Goal: Information Seeking & Learning: Learn about a topic

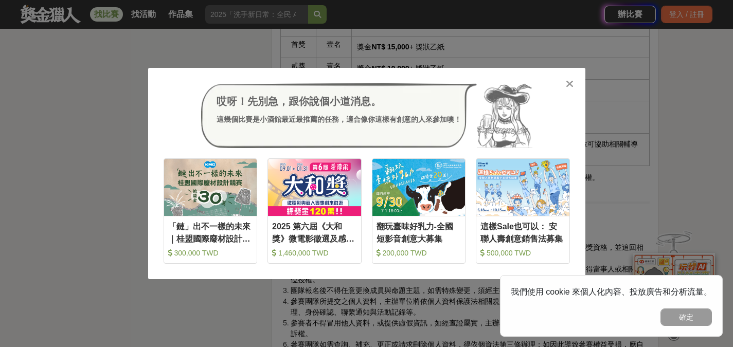
click at [569, 82] on icon at bounding box center [569, 84] width 8 height 10
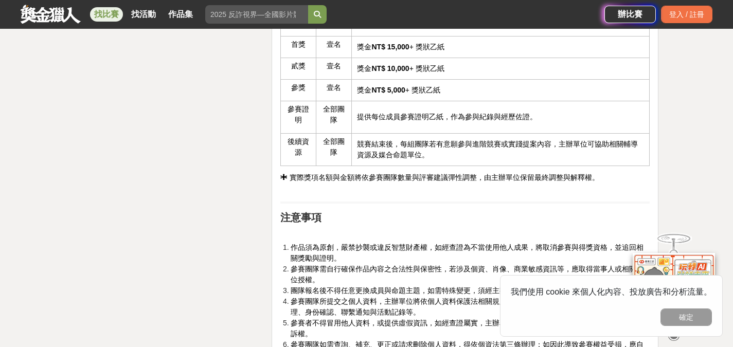
scroll to position [2764, 0]
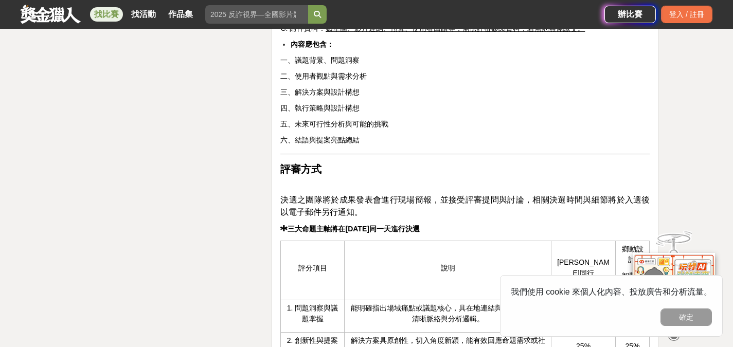
click at [112, 14] on link "找比賽" at bounding box center [106, 14] width 33 height 14
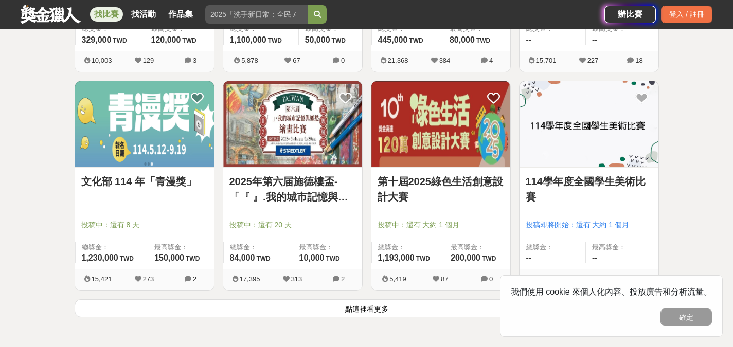
scroll to position [1366, 0]
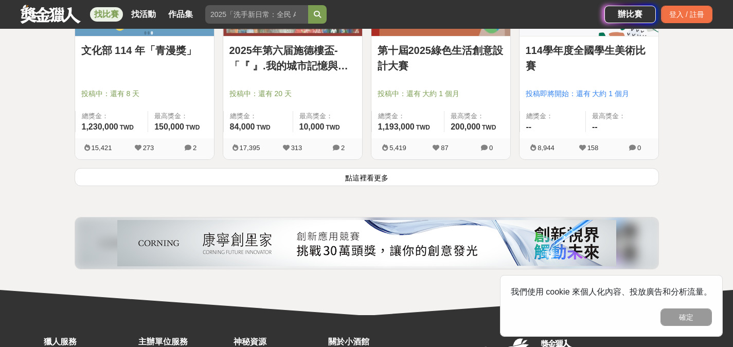
click at [351, 175] on button "點這裡看更多" at bounding box center [367, 177] width 584 height 18
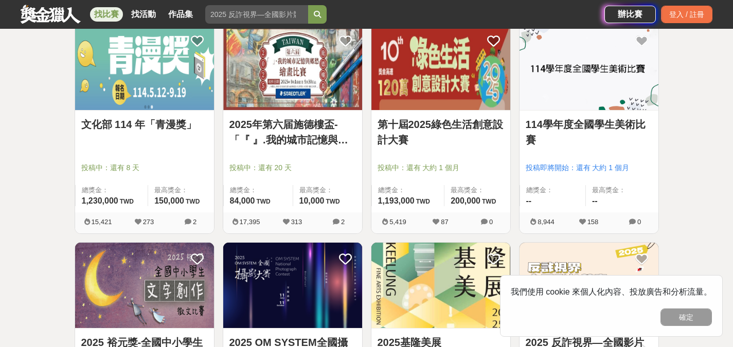
scroll to position [1291, 0]
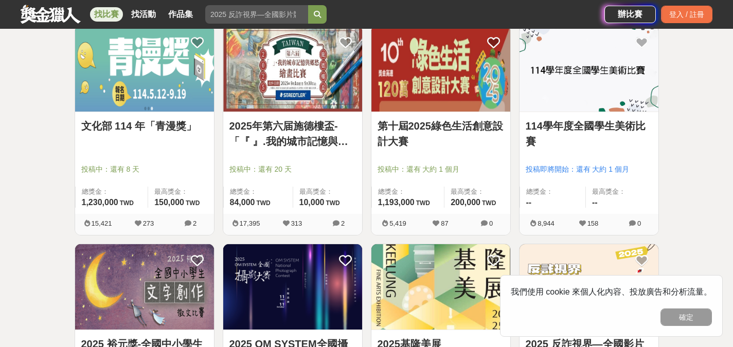
click at [323, 140] on link "2025年第六届施德樓盃-「『 』.我的城市記憶與鄉愁」繪畫比賽" at bounding box center [292, 133] width 126 height 31
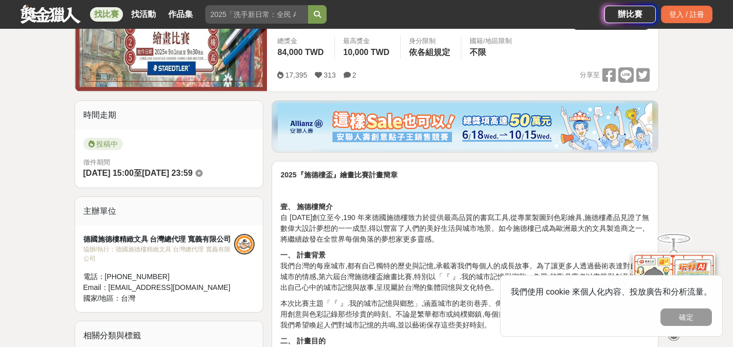
scroll to position [273, 0]
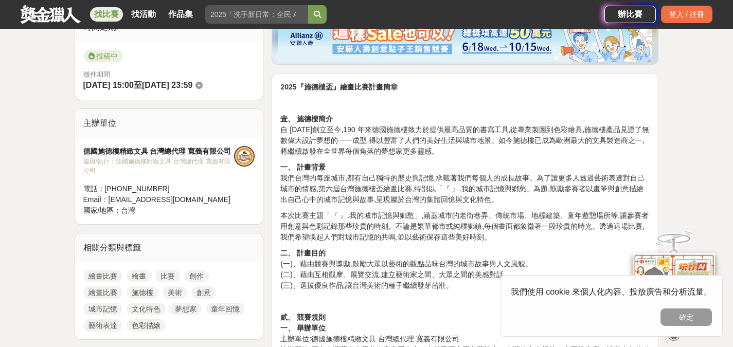
click at [323, 140] on p "壹、 施德樓簡介 自 [DATE]創立至今,190 年來德國施德樓致力於提供最高品質的書寫工具,從專業製圖到色彩繪具,施德樓產品見證了無數偉大設計夢想的一一成…" at bounding box center [464, 135] width 369 height 43
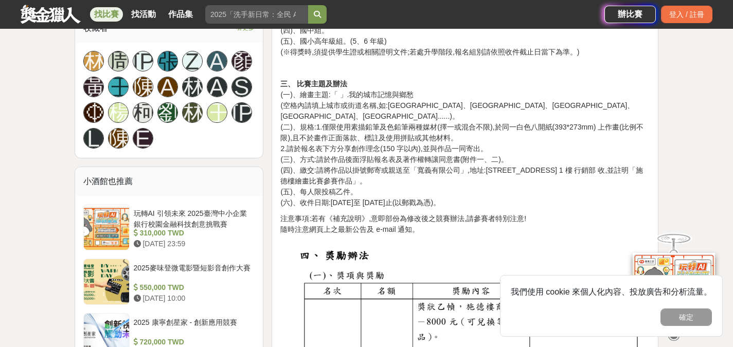
scroll to position [816, 0]
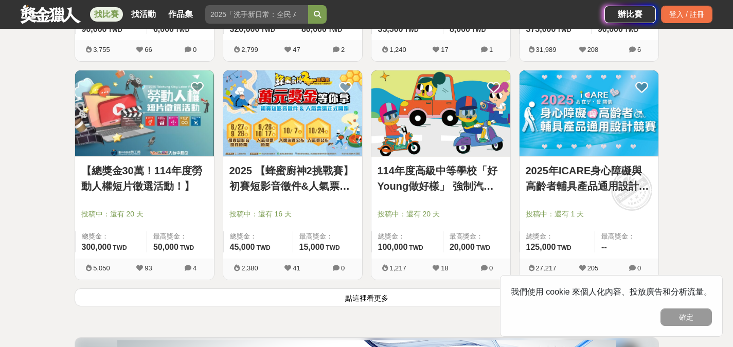
scroll to position [2619, 0]
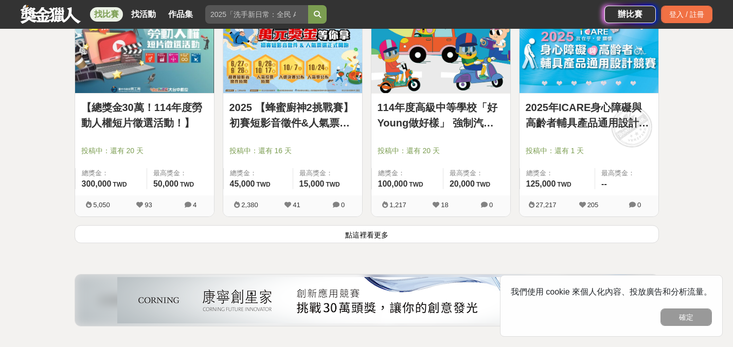
click at [357, 233] on button "點這裡看更多" at bounding box center [367, 234] width 584 height 18
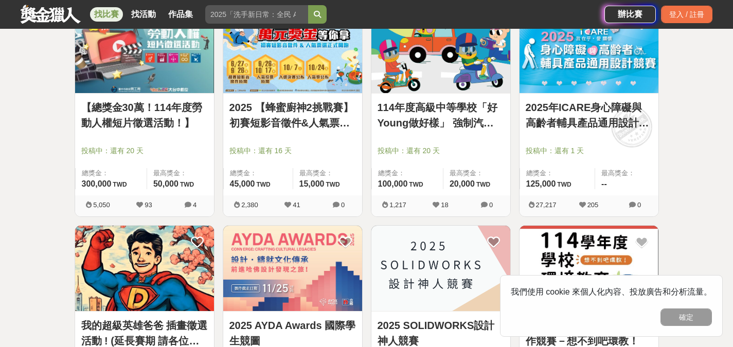
scroll to position [2755, 0]
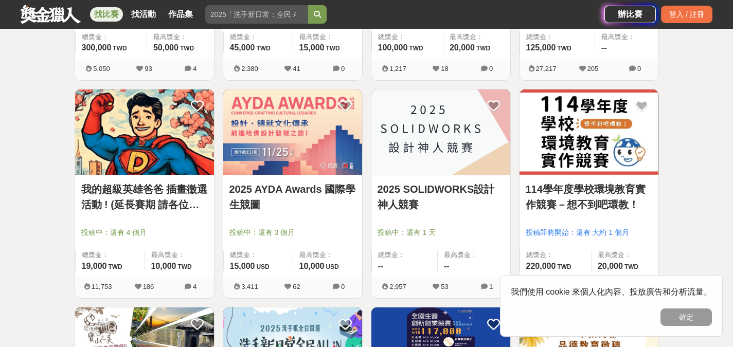
click at [291, 193] on link "2025 AYDA Awards 國際學生競圖" at bounding box center [292, 196] width 126 height 31
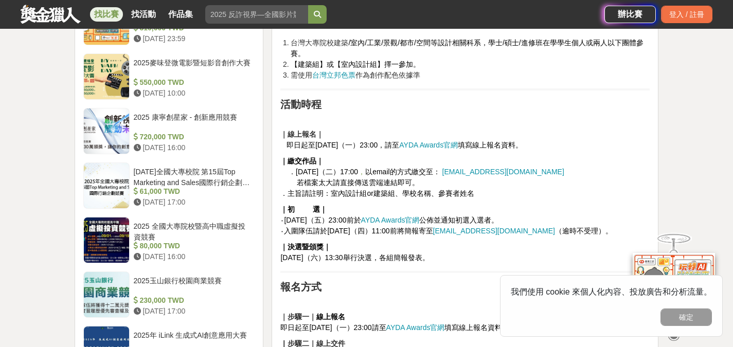
scroll to position [1054, 0]
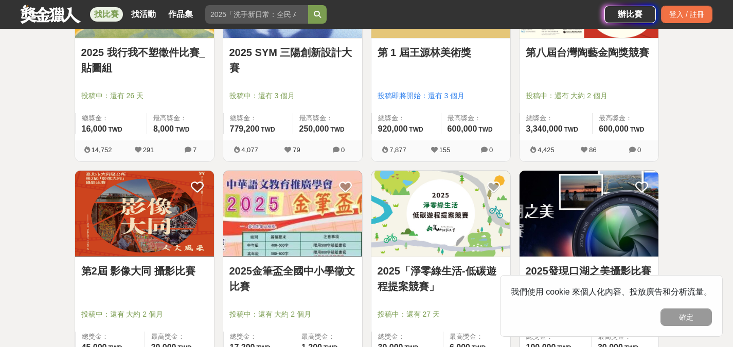
scroll to position [3948, 0]
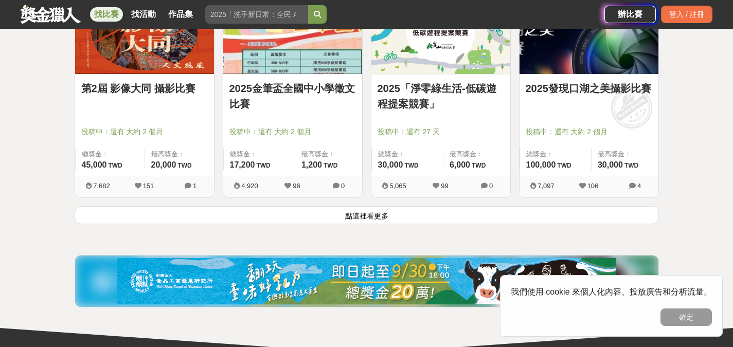
click at [382, 217] on button "點這裡看更多" at bounding box center [367, 215] width 584 height 18
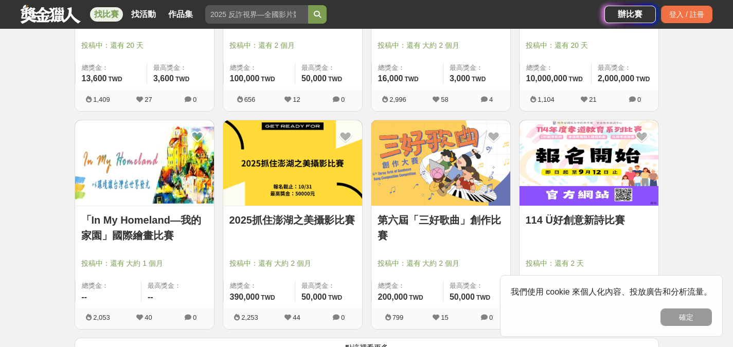
scroll to position [5218, 0]
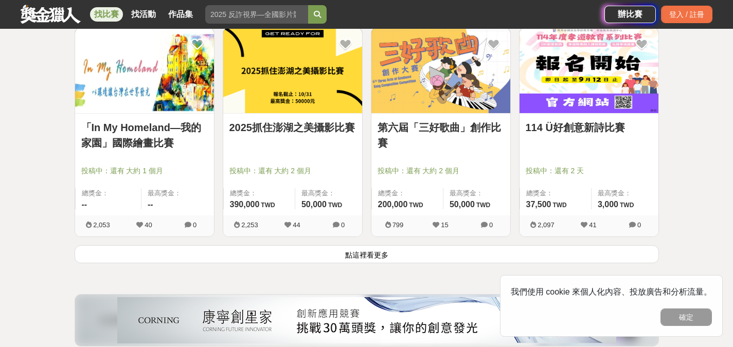
click at [388, 250] on button "點這裡看更多" at bounding box center [367, 254] width 584 height 18
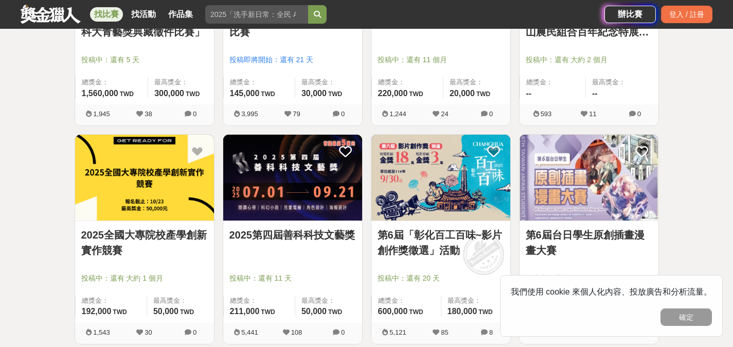
scroll to position [5632, 0]
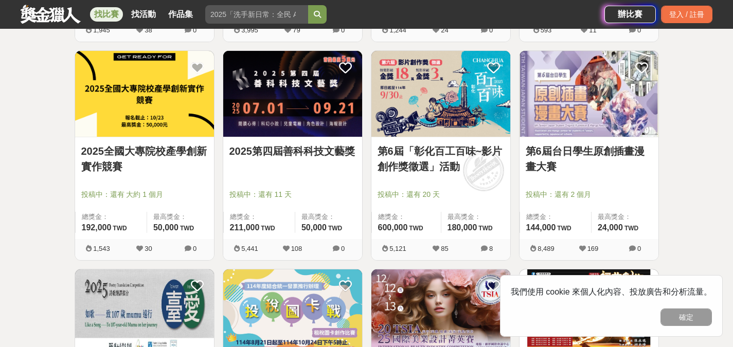
click at [108, 147] on link "2025全國大專院校產學創新實作競賽" at bounding box center [144, 158] width 126 height 31
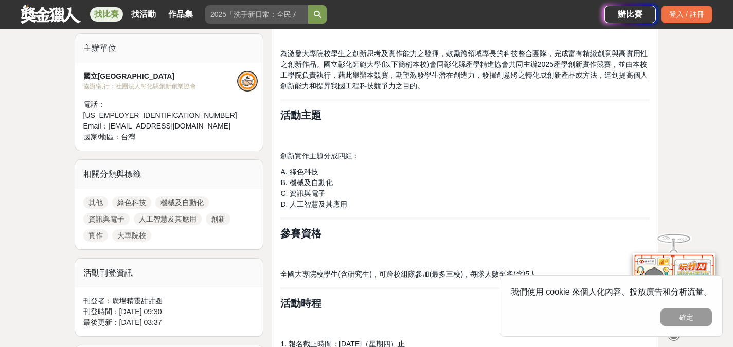
scroll to position [355, 0]
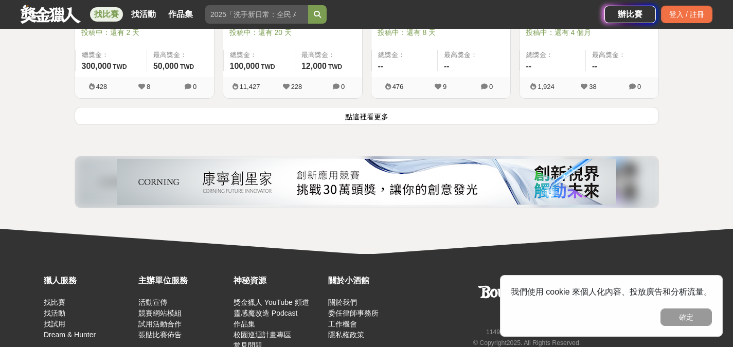
scroll to position [6667, 0]
click at [139, 120] on button "點這裡看更多" at bounding box center [367, 115] width 584 height 18
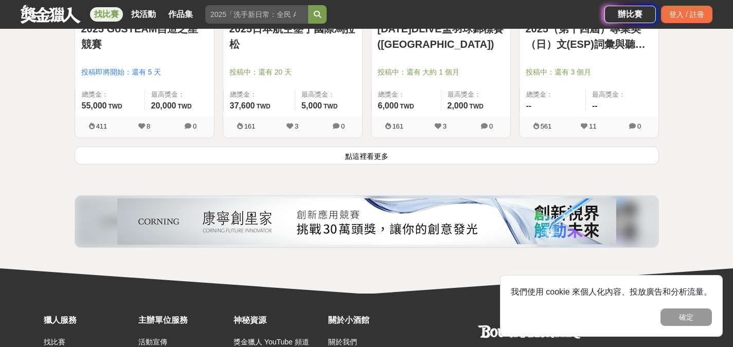
scroll to position [7937, 0]
click at [165, 155] on button "點這裡看更多" at bounding box center [367, 155] width 584 height 18
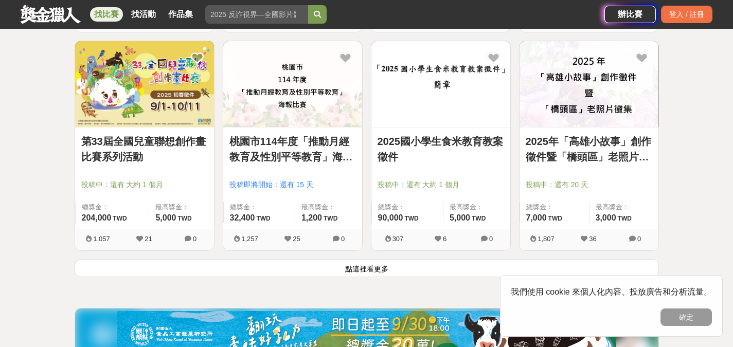
scroll to position [9135, 0]
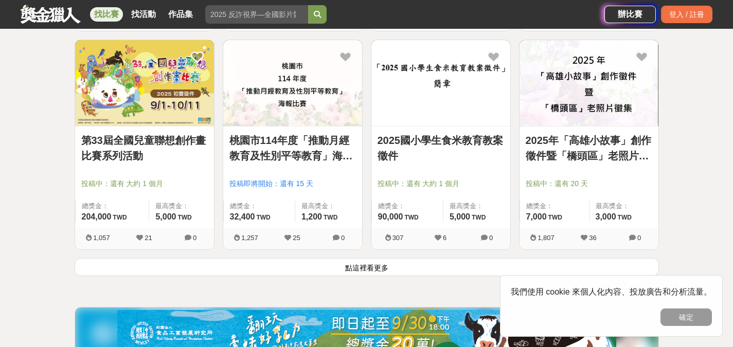
click at [215, 265] on button "點這裡看更多" at bounding box center [367, 267] width 584 height 18
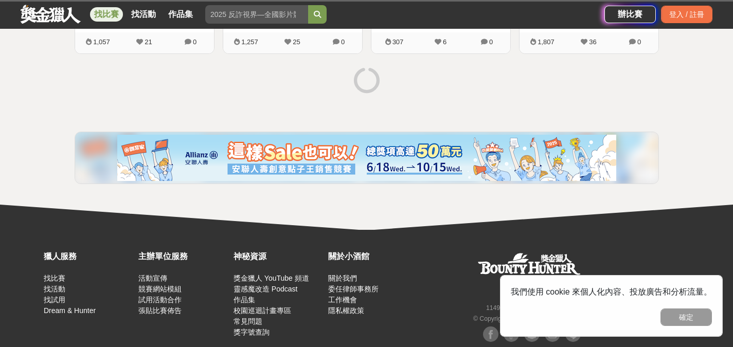
scroll to position [9331, 0]
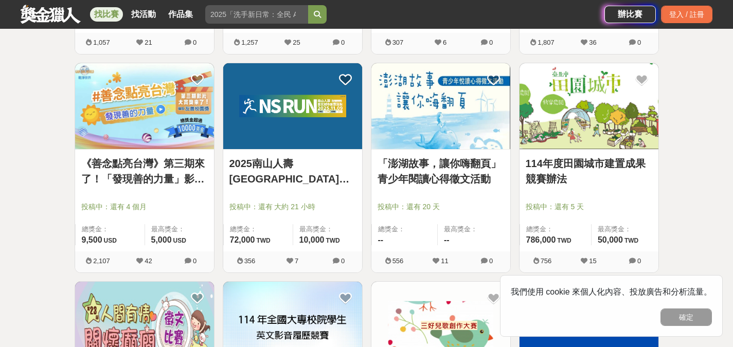
click at [559, 167] on link "114年度田園城市建置成果競賽辦法" at bounding box center [588, 171] width 126 height 31
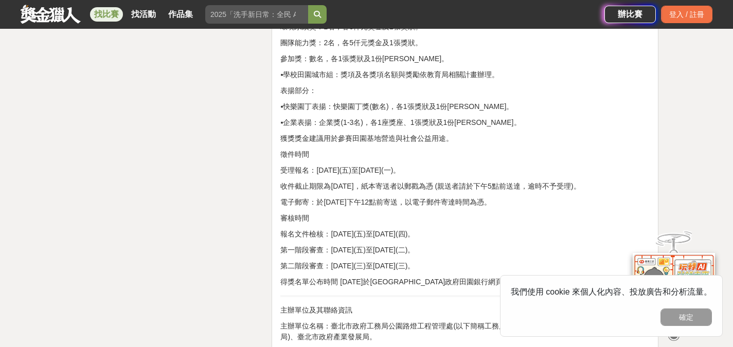
scroll to position [1955, 0]
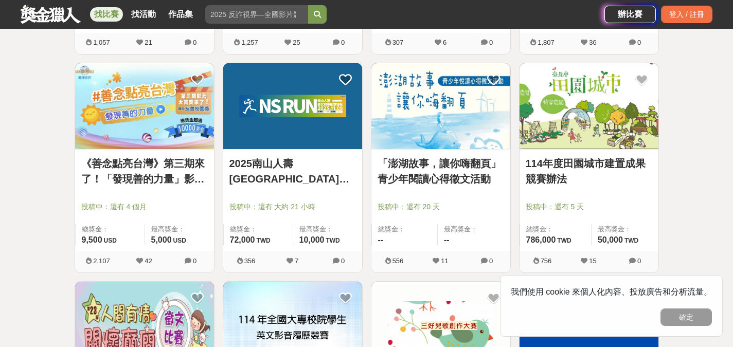
scroll to position [9583, 0]
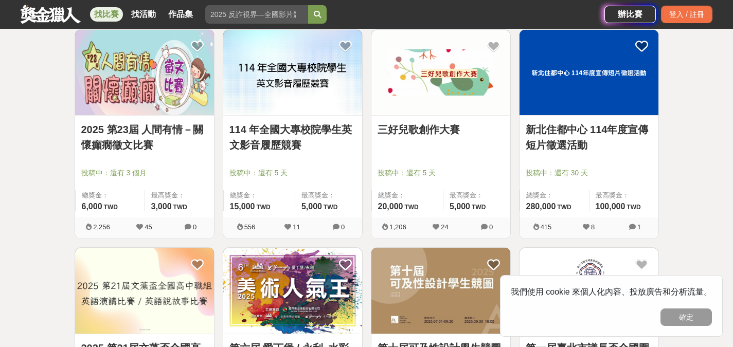
click at [546, 139] on link "新北住都中心 114年度宣傳短片徵選活動" at bounding box center [588, 137] width 126 height 31
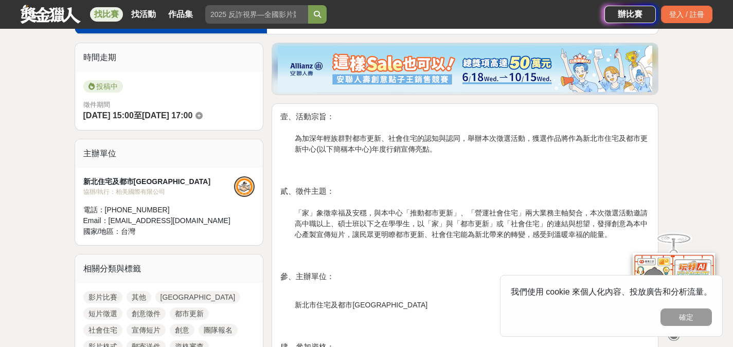
scroll to position [271, 0]
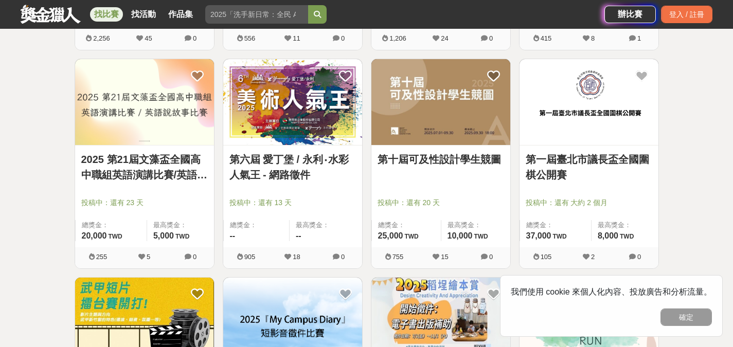
scroll to position [9772, 0]
click at [443, 162] on link "第十屆可及性設計學生競圖" at bounding box center [440, 158] width 126 height 15
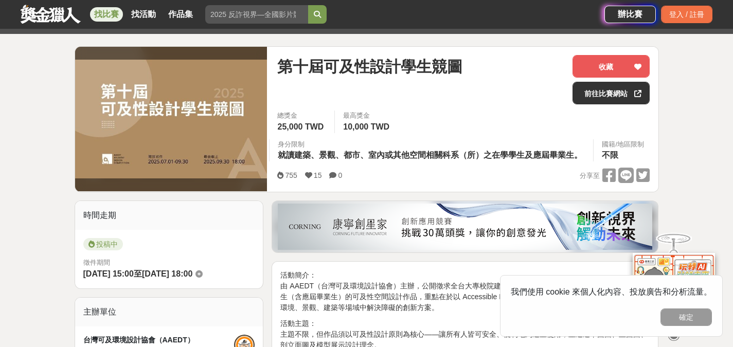
scroll to position [110, 0]
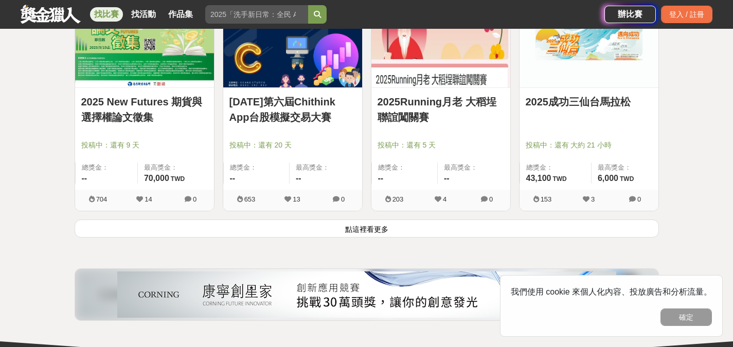
scroll to position [10486, 0]
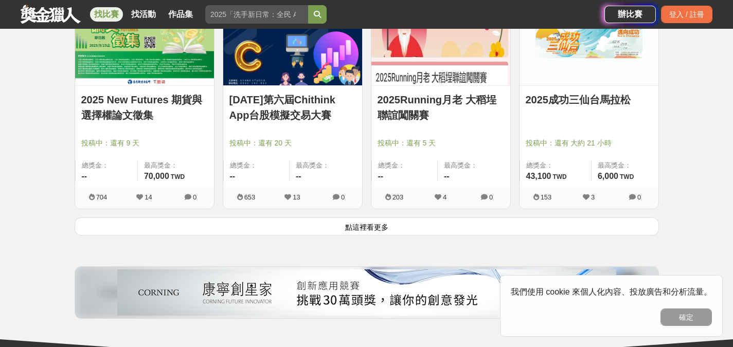
click at [452, 233] on button "點這裡看更多" at bounding box center [367, 226] width 584 height 18
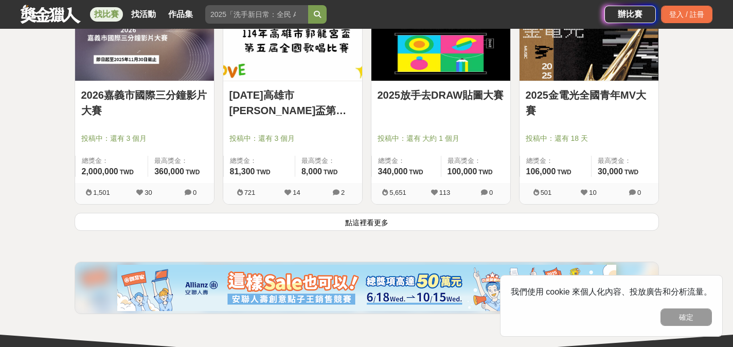
scroll to position [11798, 0]
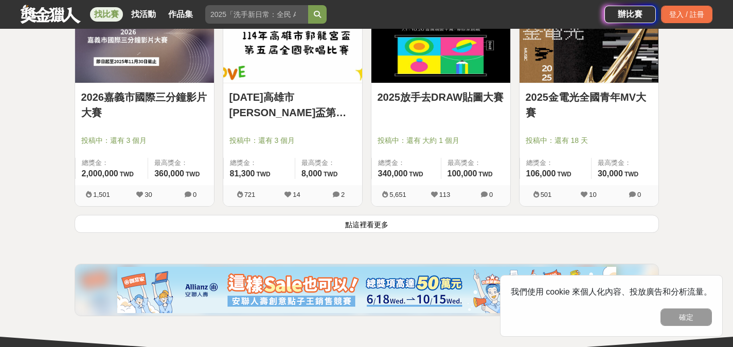
click at [462, 223] on button "點這裡看更多" at bounding box center [367, 224] width 584 height 18
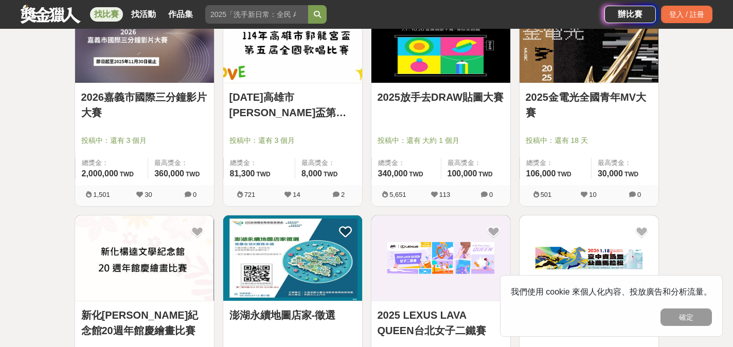
scroll to position [11942, 0]
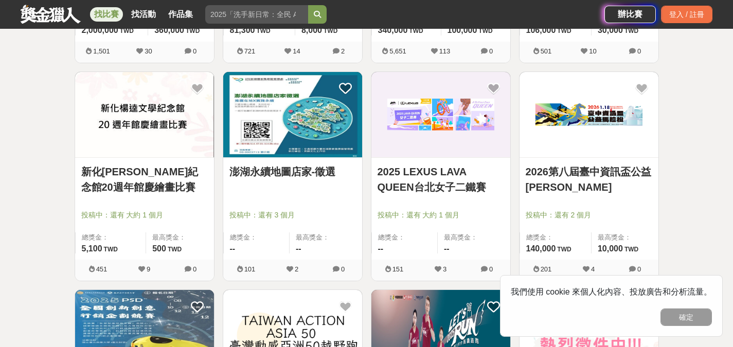
click at [312, 166] on link "澎湖永續地圖店家-徵選" at bounding box center [292, 171] width 126 height 15
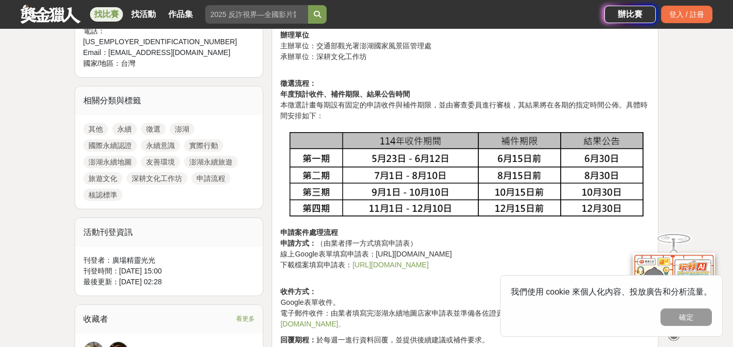
scroll to position [422, 0]
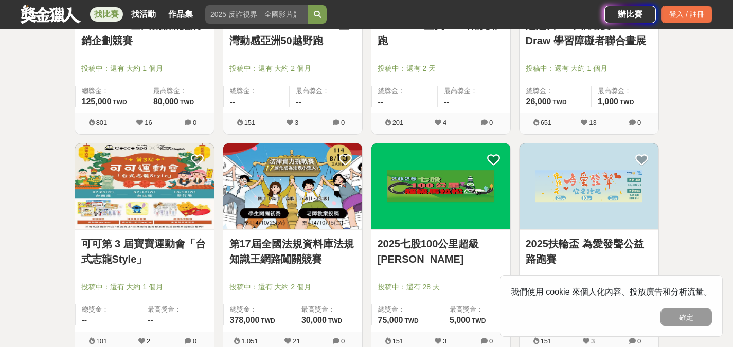
scroll to position [12307, 0]
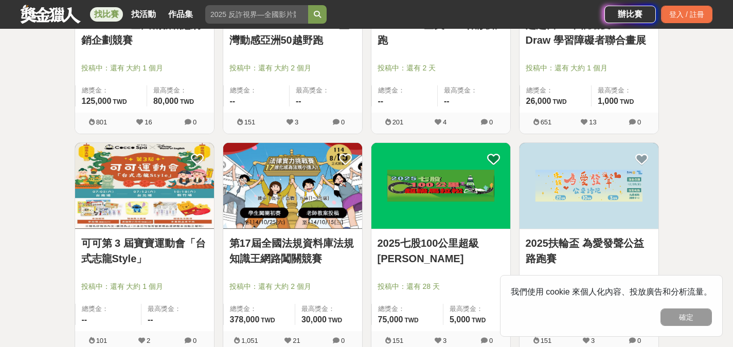
click at [301, 248] on link "第17屆全國法規資料庫法規知識王網路闖關競賽" at bounding box center [292, 250] width 126 height 31
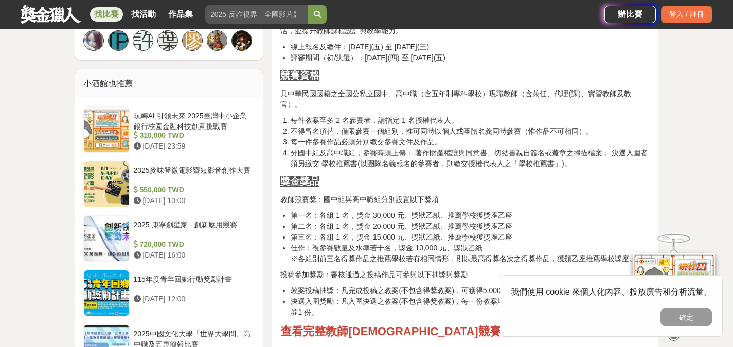
scroll to position [946, 0]
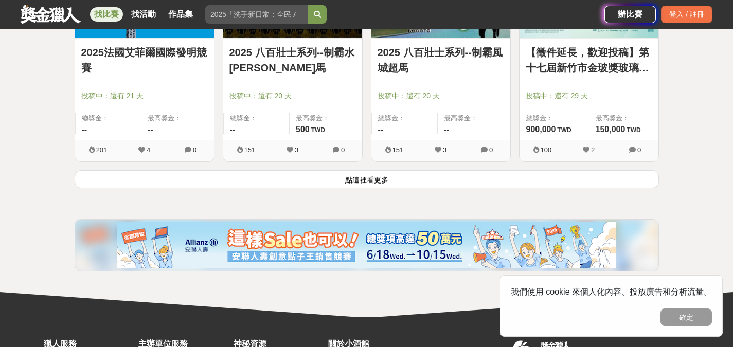
scroll to position [13152, 0]
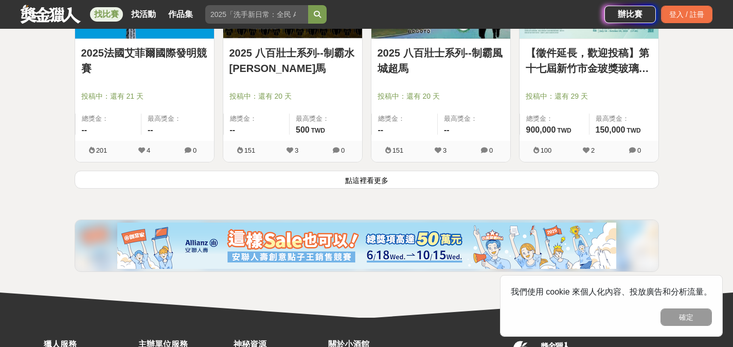
click at [319, 179] on button "點這裡看更多" at bounding box center [367, 180] width 584 height 18
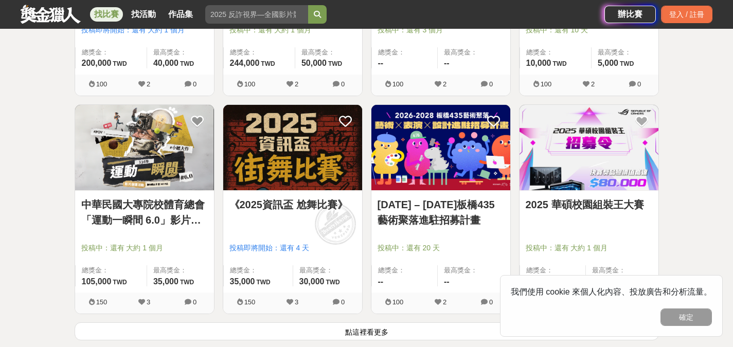
scroll to position [14350, 0]
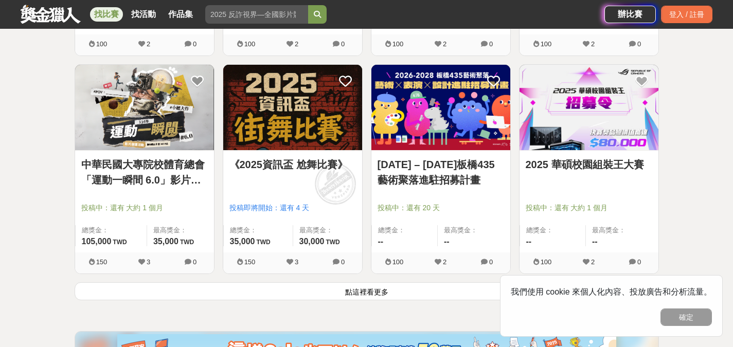
click at [419, 288] on button "點這裡看更多" at bounding box center [367, 291] width 584 height 18
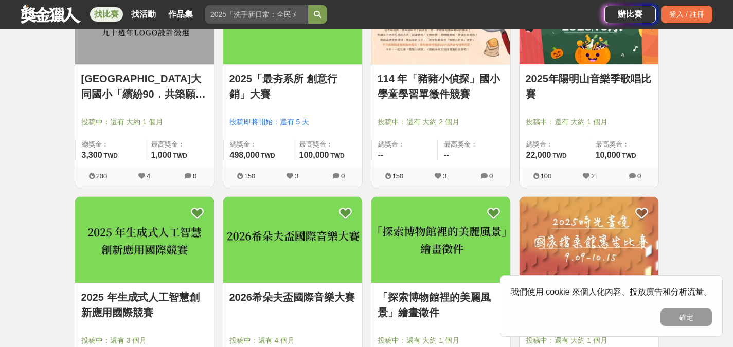
scroll to position [15032, 0]
